Goal: Information Seeking & Learning: Learn about a topic

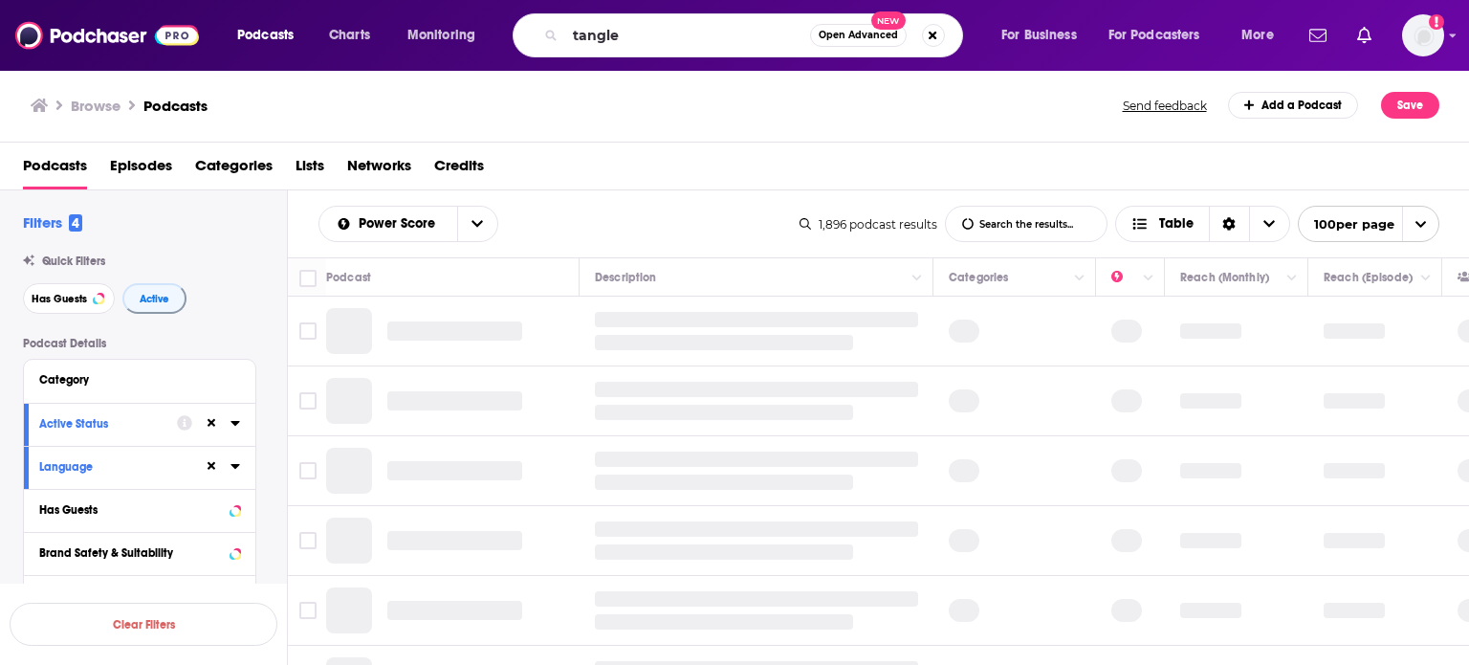
type input "tangle"
click at [650, 41] on input "tangle" at bounding box center [687, 35] width 245 height 31
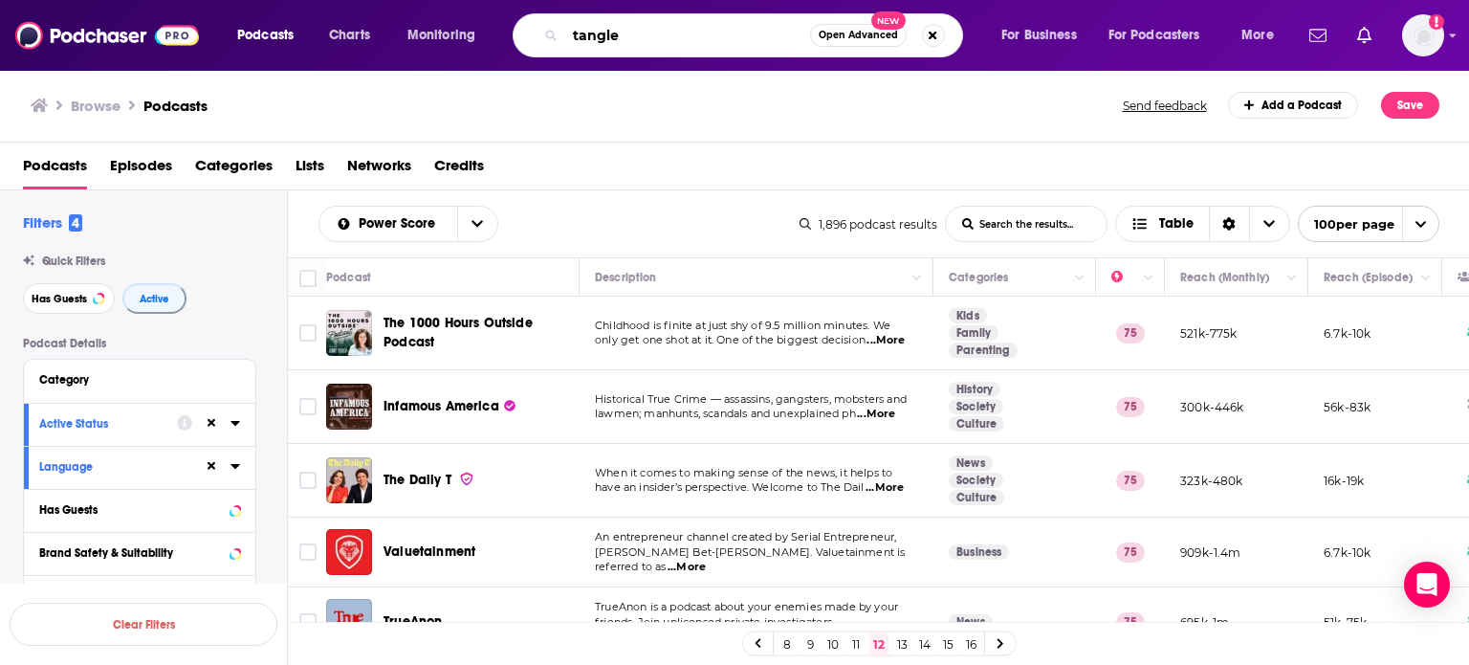
click at [646, 35] on input "tangle" at bounding box center [687, 35] width 245 height 31
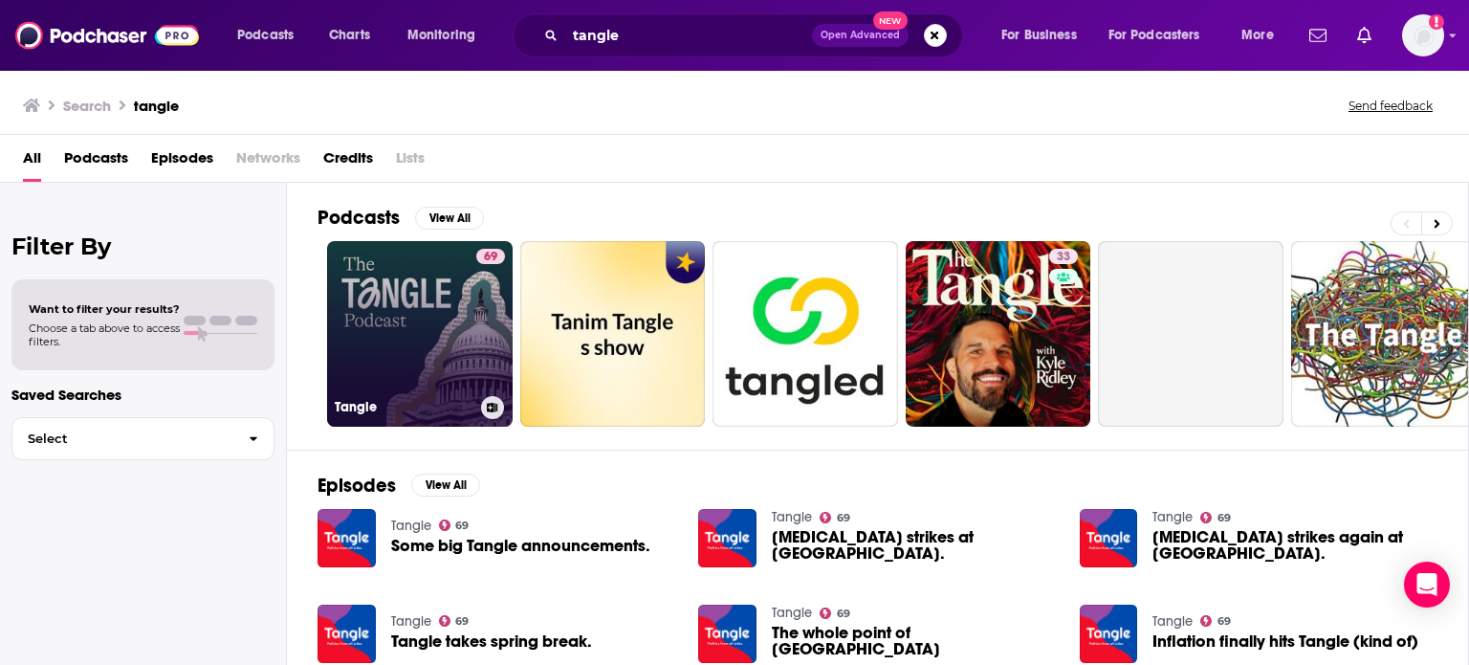
click at [374, 316] on link "69 Tangle" at bounding box center [420, 334] width 186 height 186
